Goal: Transaction & Acquisition: Purchase product/service

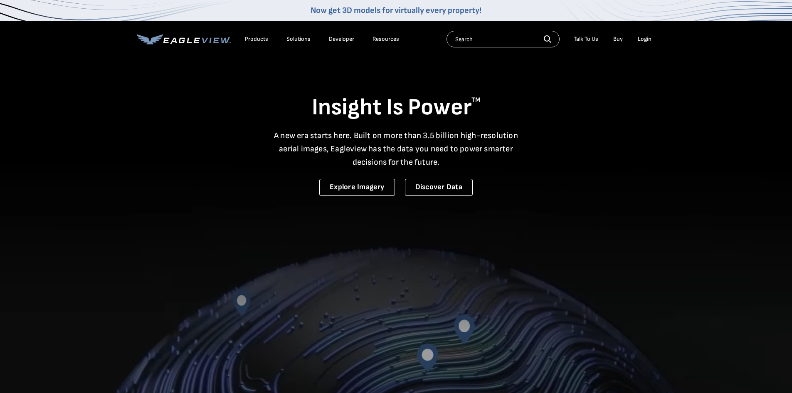
click at [648, 41] on div "Login" at bounding box center [645, 38] width 14 height 7
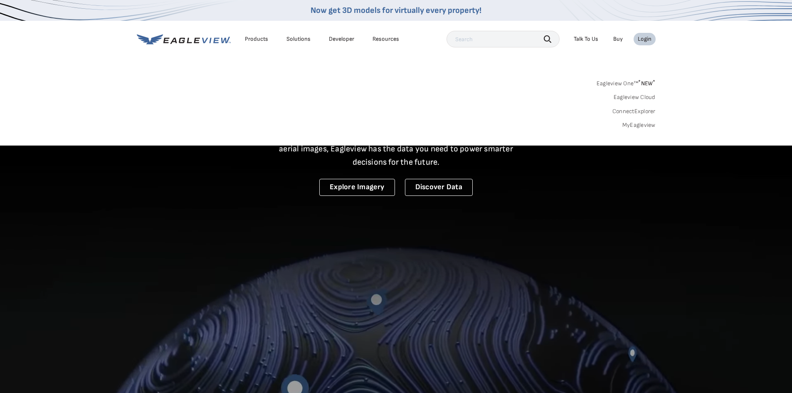
click at [644, 122] on link "MyEagleview" at bounding box center [638, 124] width 33 height 7
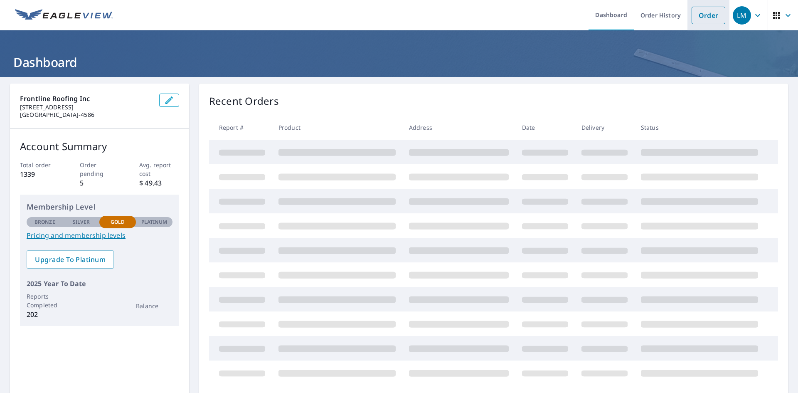
click at [697, 10] on link "Order" at bounding box center [709, 15] width 34 height 17
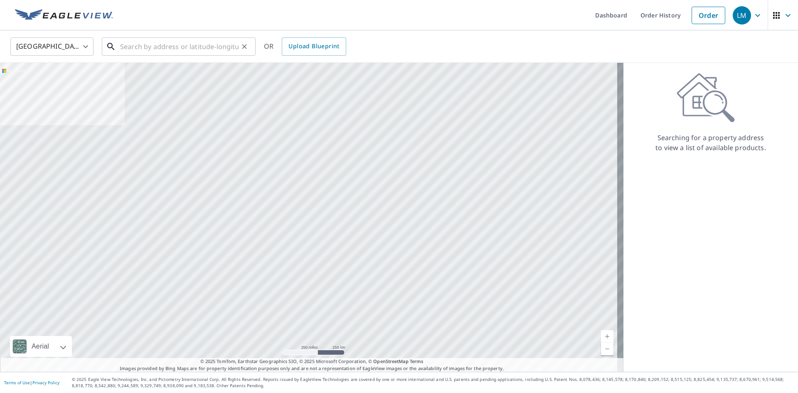
click at [158, 49] on input "text" at bounding box center [179, 46] width 118 height 23
click at [156, 44] on input "text" at bounding box center [179, 46] width 118 height 23
paste input "54790 Falling Leaf Drive, Idyllwild-Pine Cove, Ca"
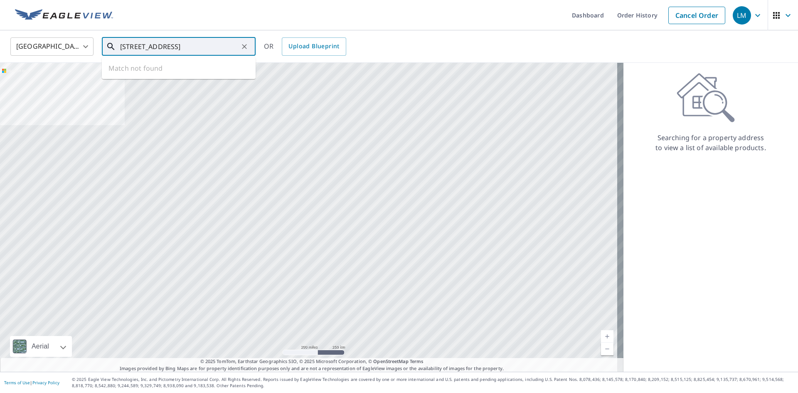
type input "54790 Falling Leaf Drive, Idyllwild-Pine Cove, Ca"
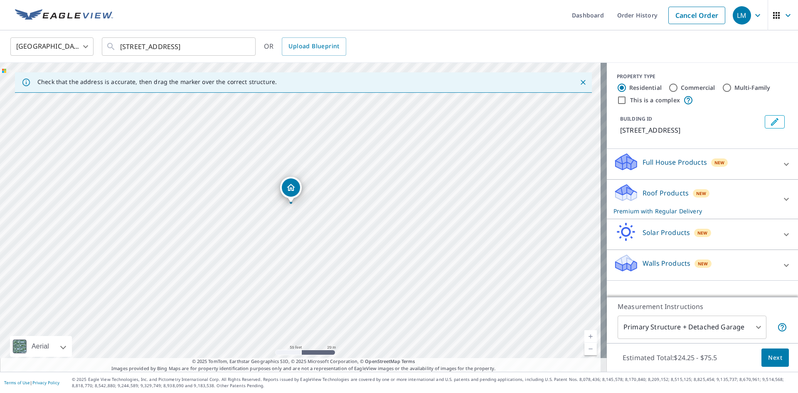
click at [773, 359] on span "Next" at bounding box center [775, 358] width 14 height 10
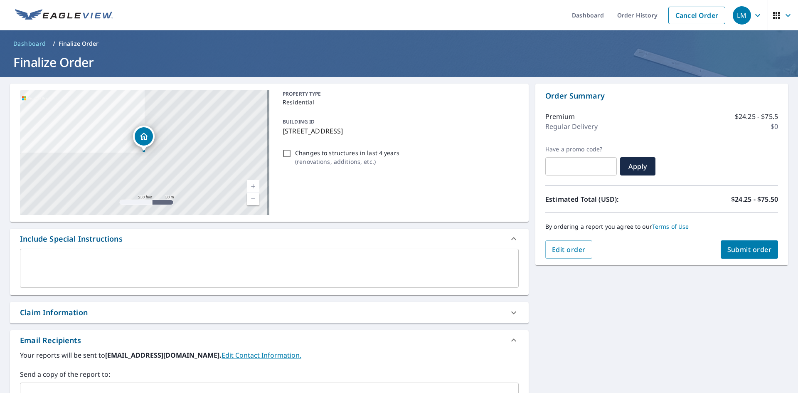
click at [742, 245] on span "Submit order" at bounding box center [750, 249] width 44 height 9
